Goal: Transaction & Acquisition: Obtain resource

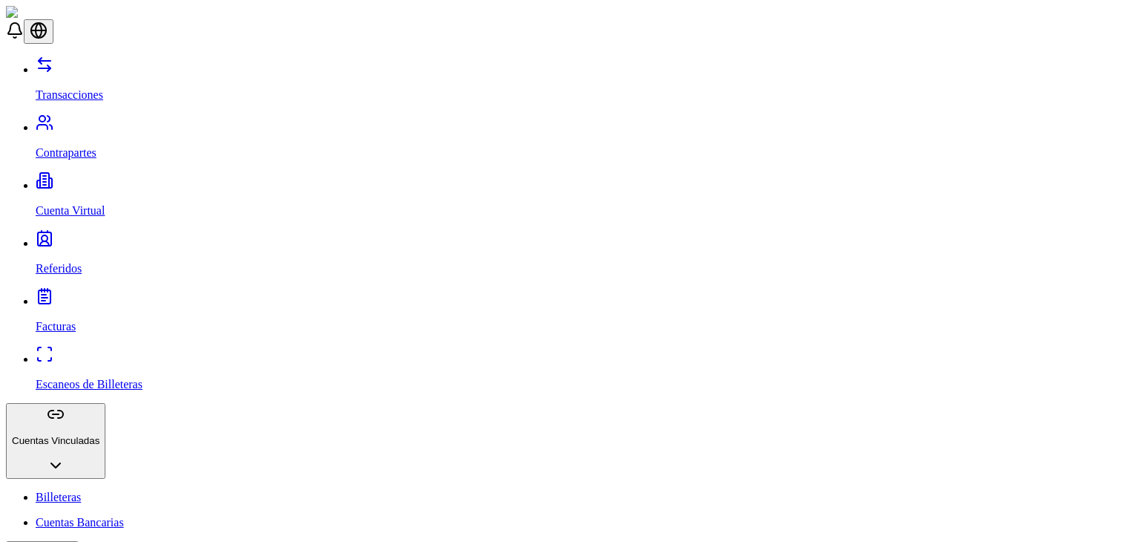
click at [122, 121] on link "Contrapartes" at bounding box center [585, 140] width 1098 height 39
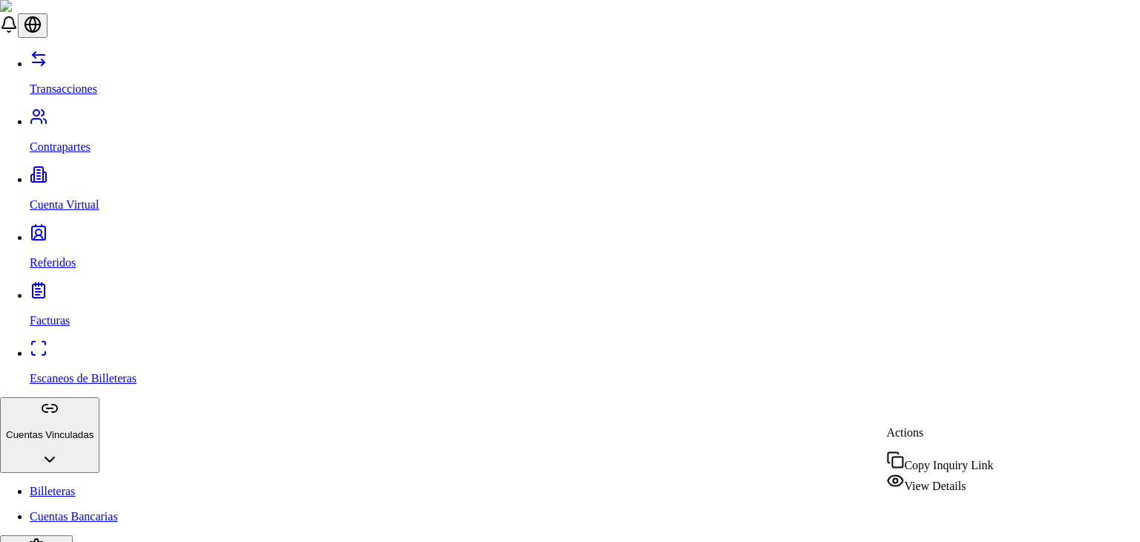
click at [953, 479] on span "View Details" at bounding box center [935, 485] width 62 height 13
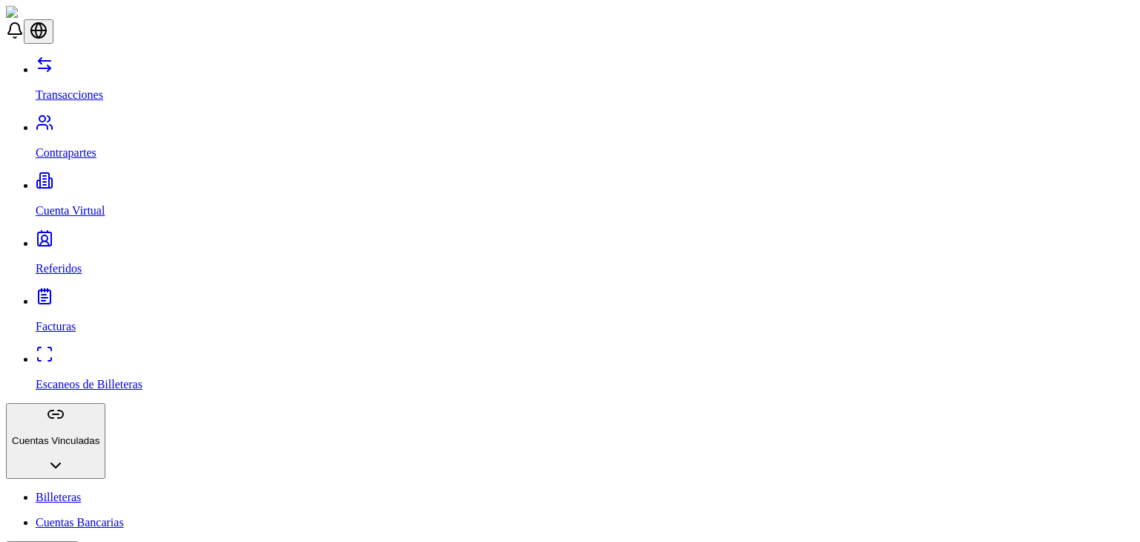
scroll to position [223, 0]
click at [75, 320] on p "Facturas" at bounding box center [585, 326] width 1098 height 13
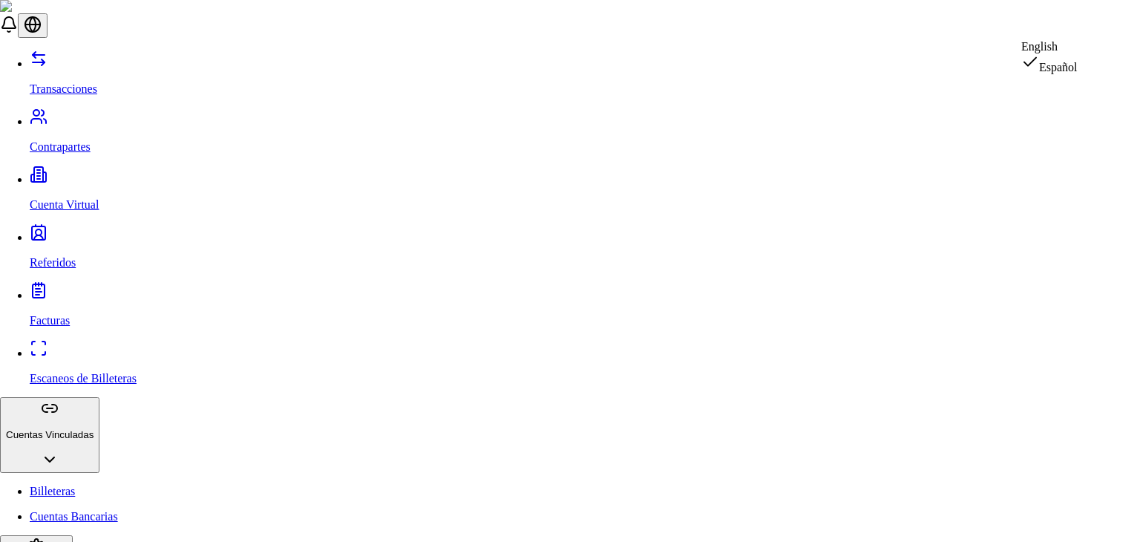
click at [1067, 53] on div "English" at bounding box center [1049, 46] width 56 height 13
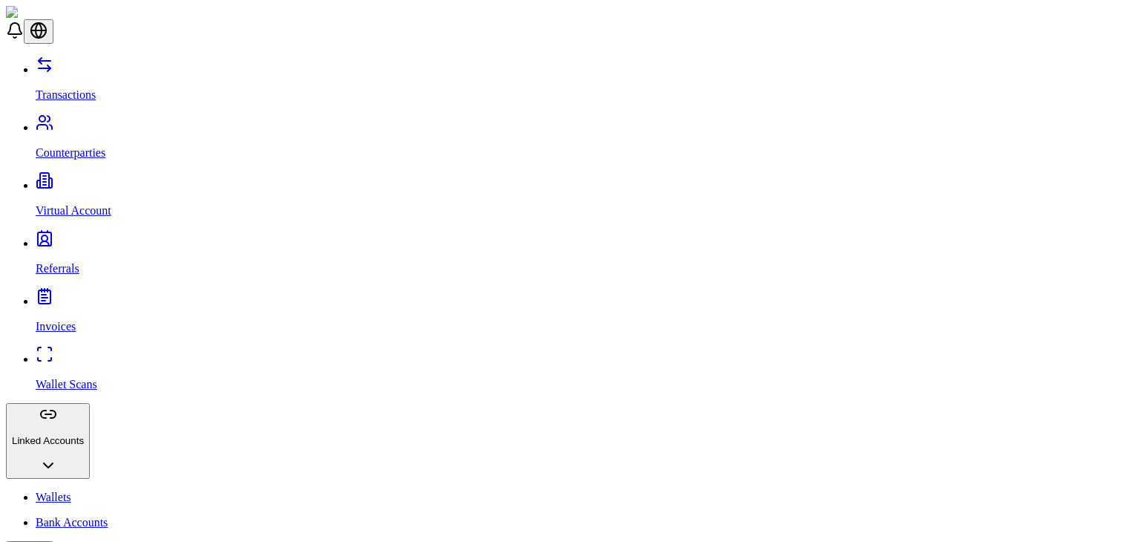
scroll to position [76, 0]
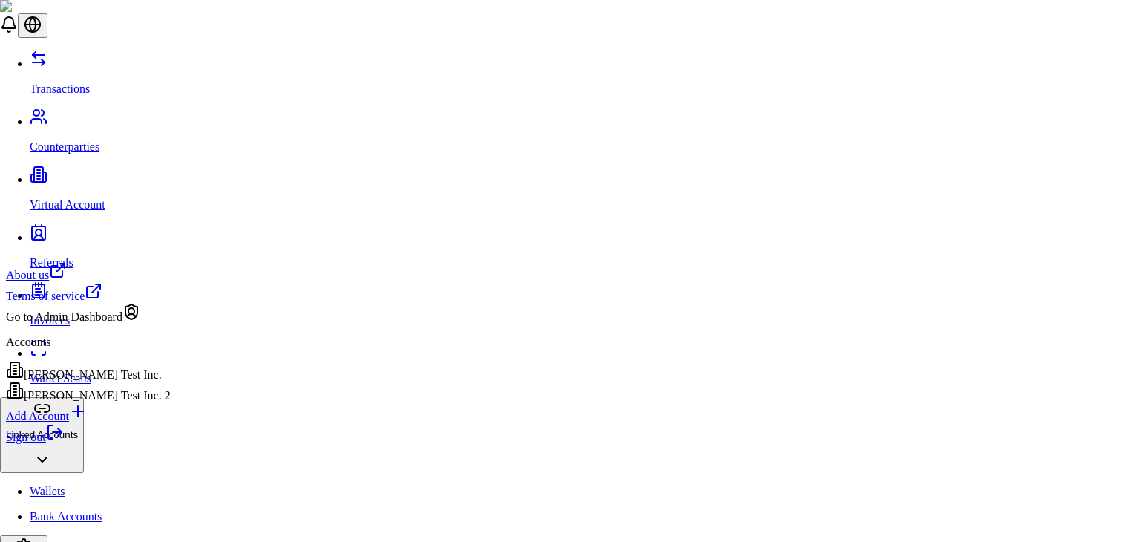
click at [131, 402] on div "[PERSON_NAME] Test Inc. 2" at bounding box center [88, 391] width 165 height 21
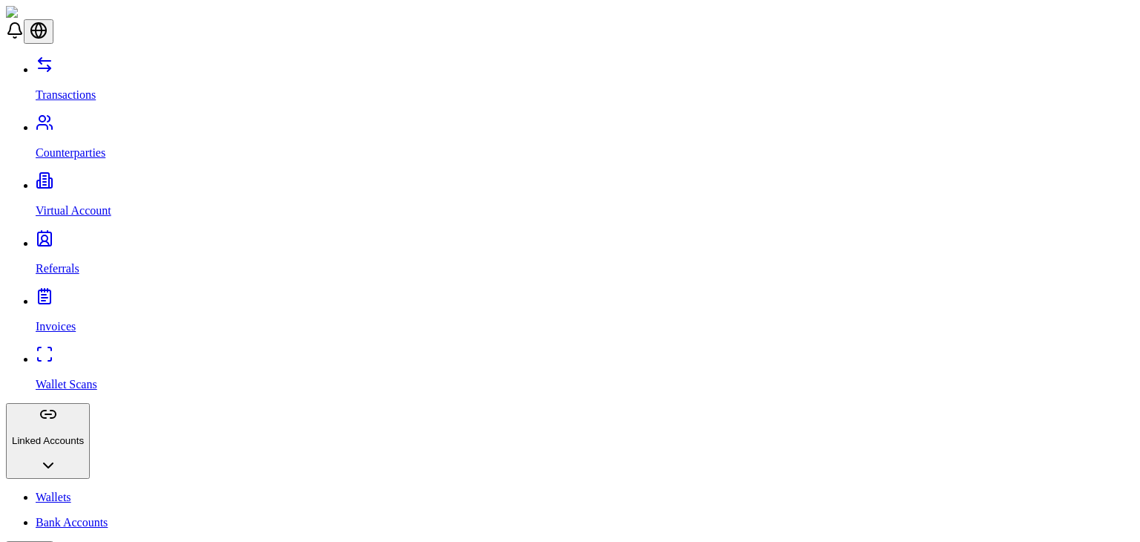
scroll to position [0, 0]
drag, startPoint x: 399, startPoint y: 238, endPoint x: 269, endPoint y: 246, distance: 130.8
click at [119, 77] on link "Transactions" at bounding box center [585, 82] width 1098 height 39
click at [89, 378] on p "Wallet Scans" at bounding box center [585, 384] width 1098 height 13
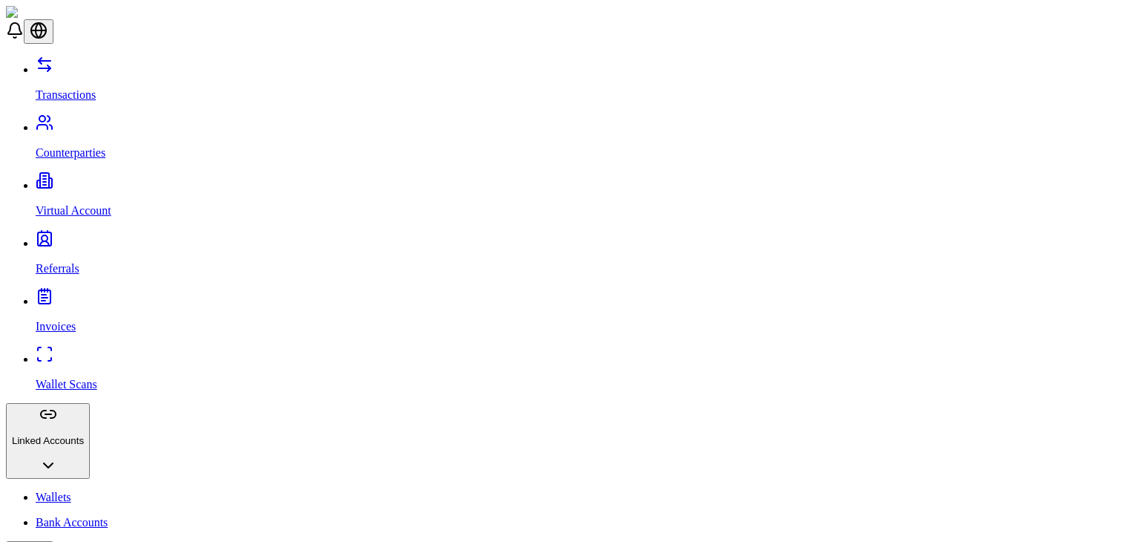
click at [86, 295] on link "Invoices" at bounding box center [585, 314] width 1098 height 39
click at [122, 82] on link "Transactions" at bounding box center [585, 82] width 1098 height 39
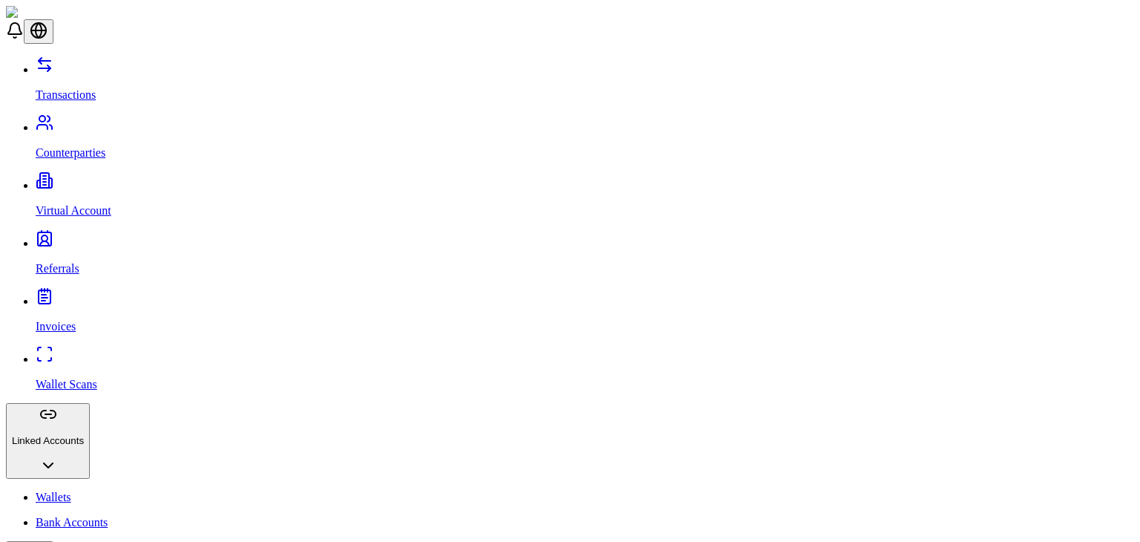
click at [119, 237] on link "Referrals" at bounding box center [585, 256] width 1098 height 39
click at [51, 320] on p "Invoices" at bounding box center [585, 326] width 1098 height 13
